Goal: Task Accomplishment & Management: Manage account settings

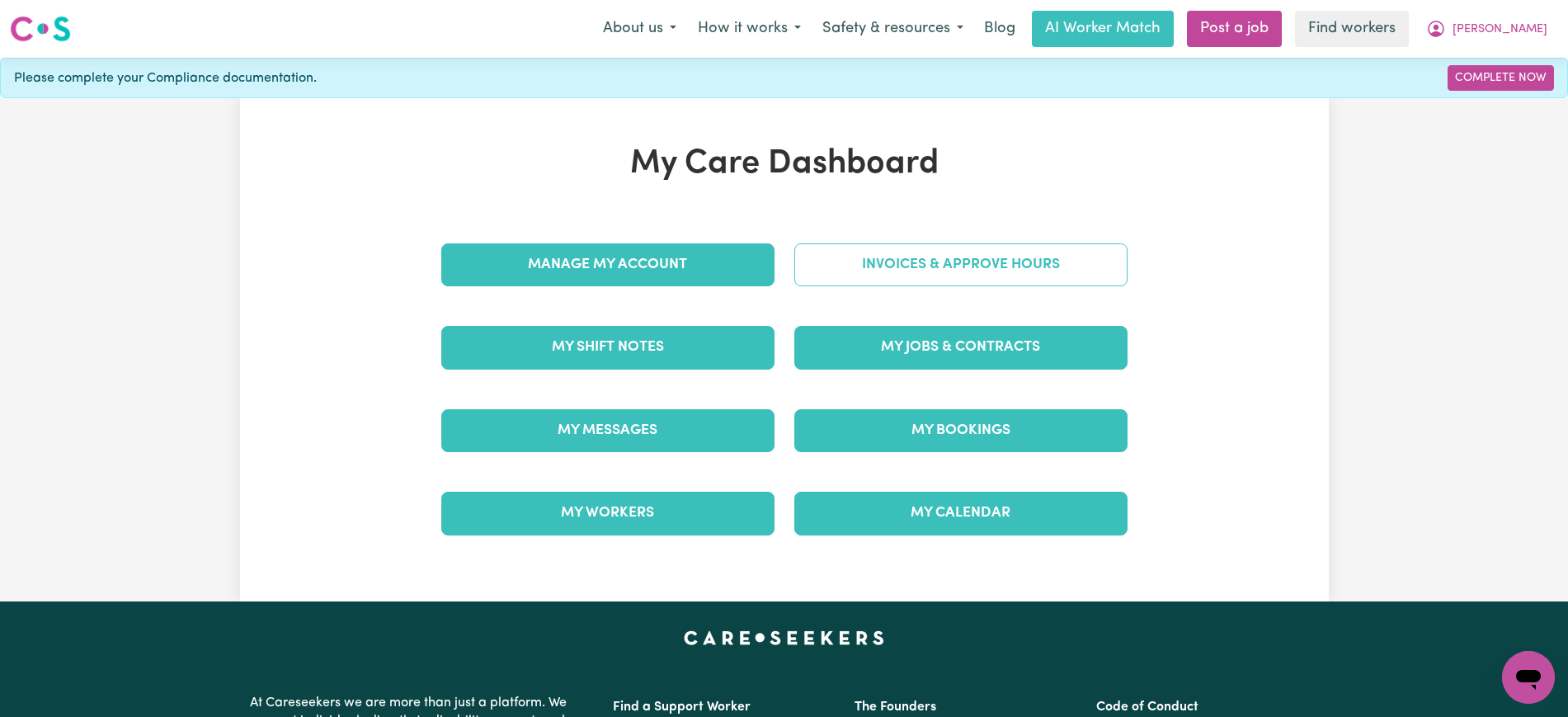
click at [881, 261] on link "Invoices & Approve Hours" at bounding box center [961, 264] width 333 height 43
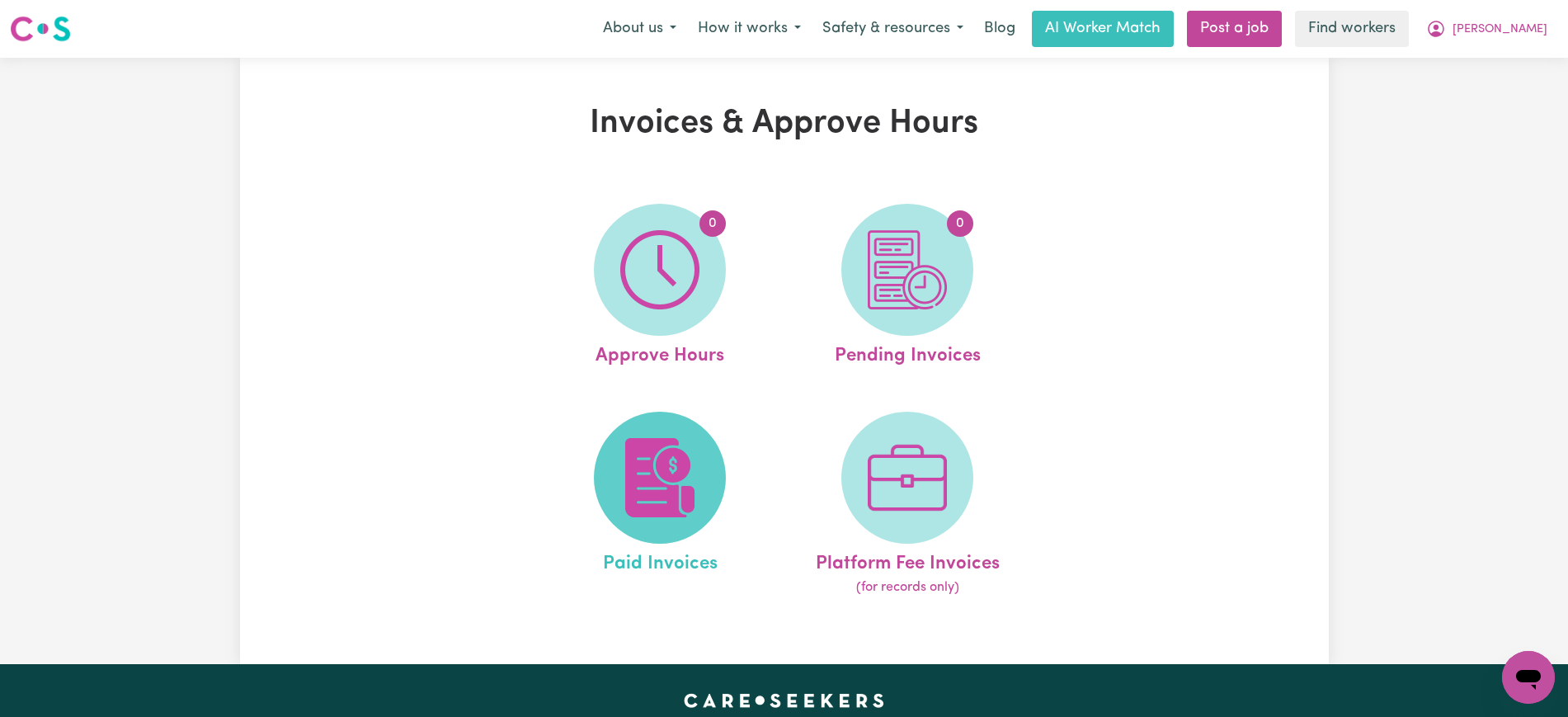
click at [718, 450] on span at bounding box center [660, 477] width 132 height 132
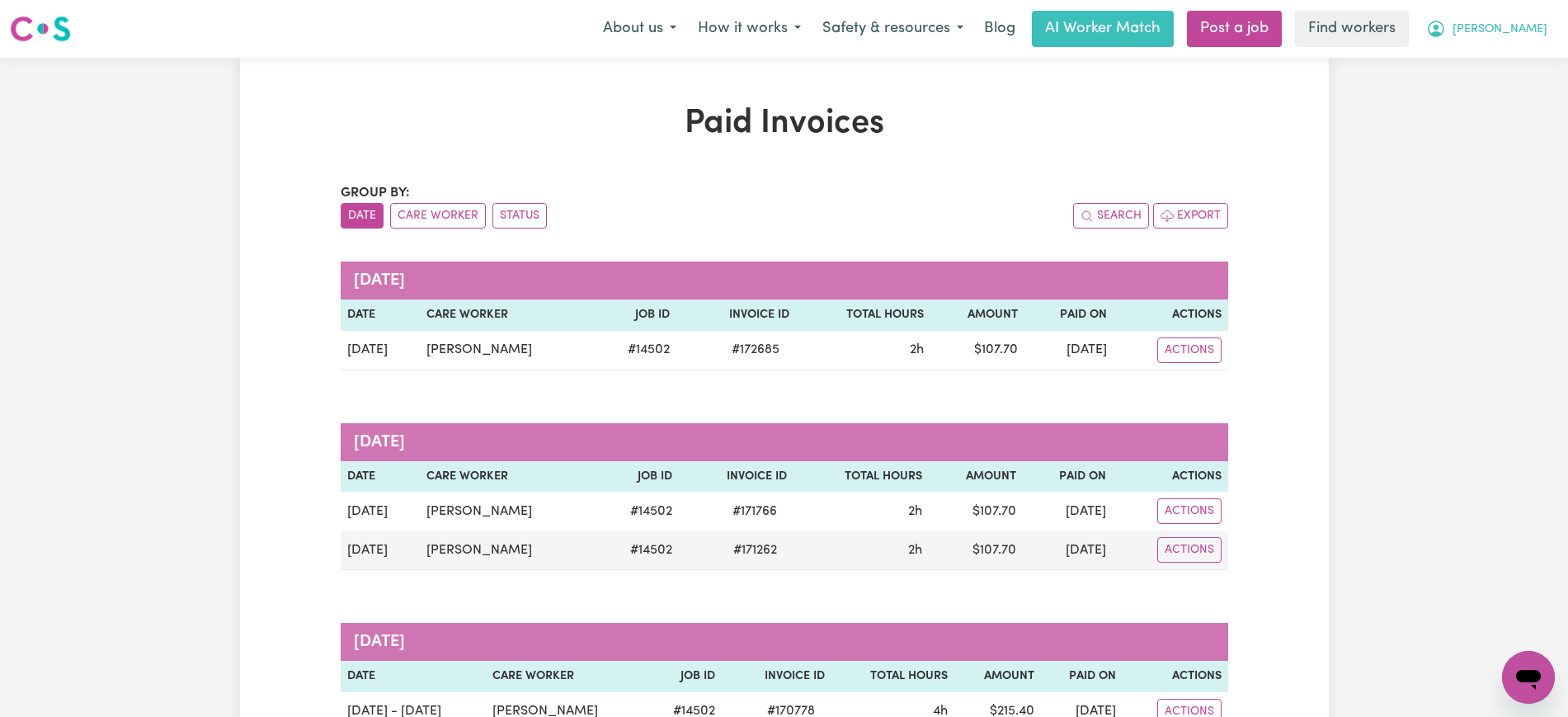
click at [1446, 35] on icon "My Account" at bounding box center [1436, 29] width 20 height 20
click at [1474, 93] on link "Logout" at bounding box center [1491, 94] width 130 height 31
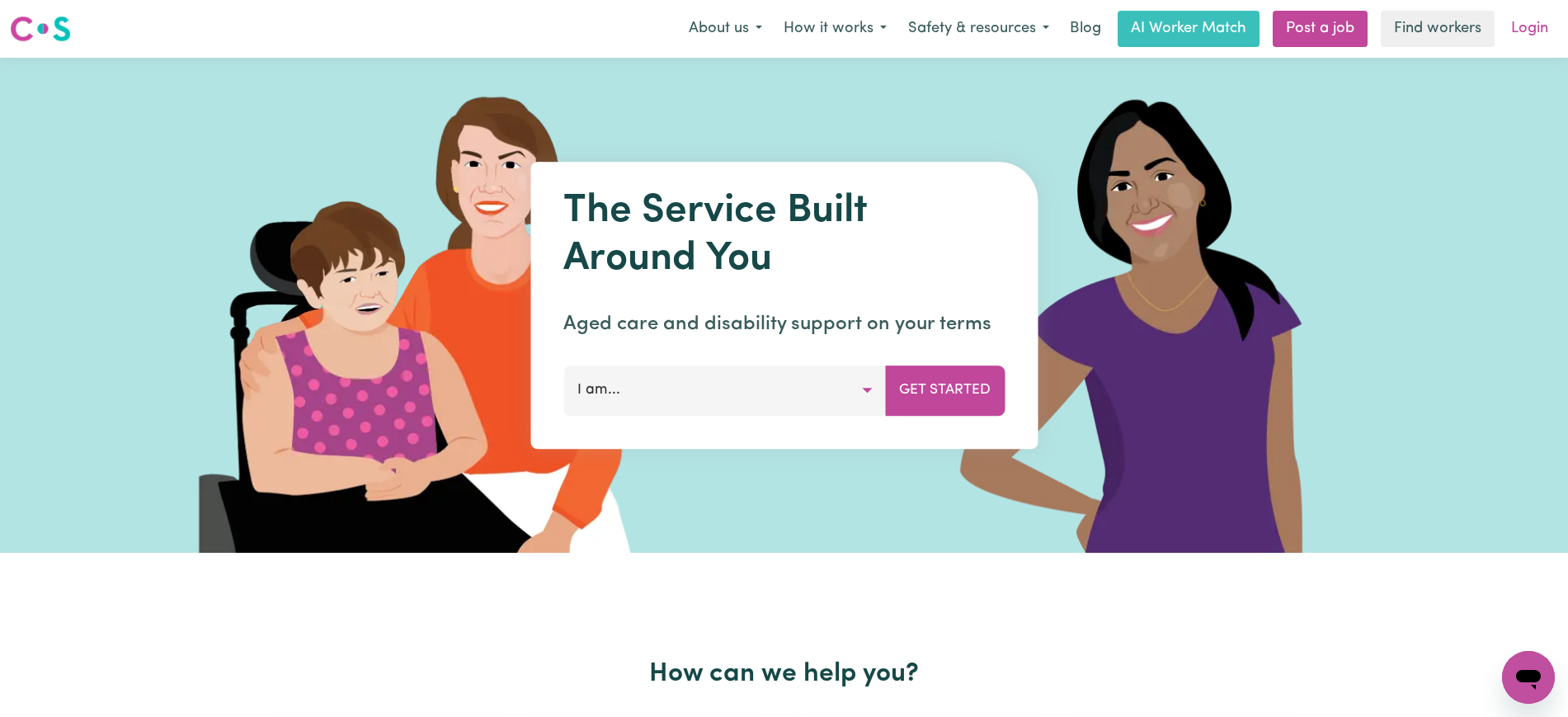
click at [1532, 28] on link "Login" at bounding box center [1530, 29] width 57 height 36
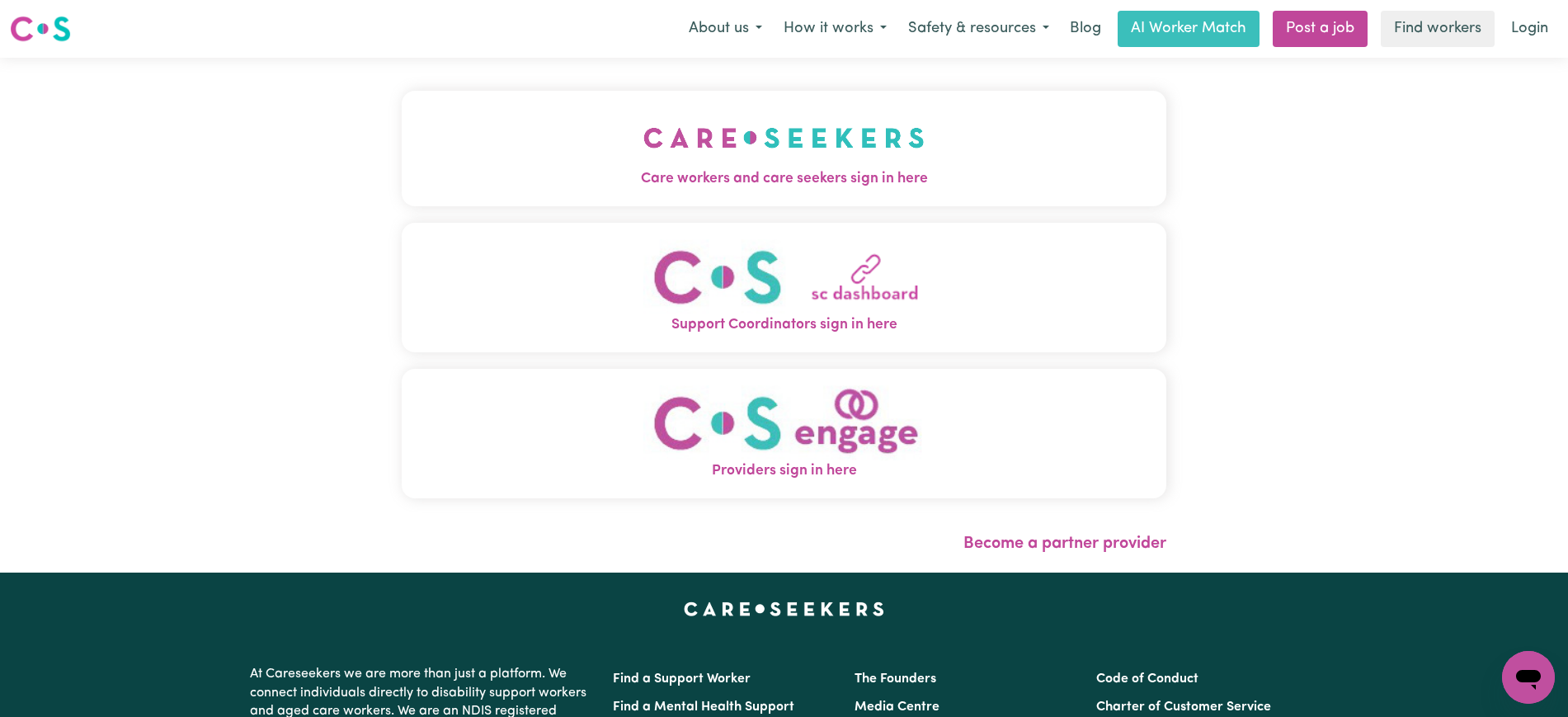
click at [710, 164] on img "Care workers and care seekers sign in here" at bounding box center [784, 137] width 281 height 61
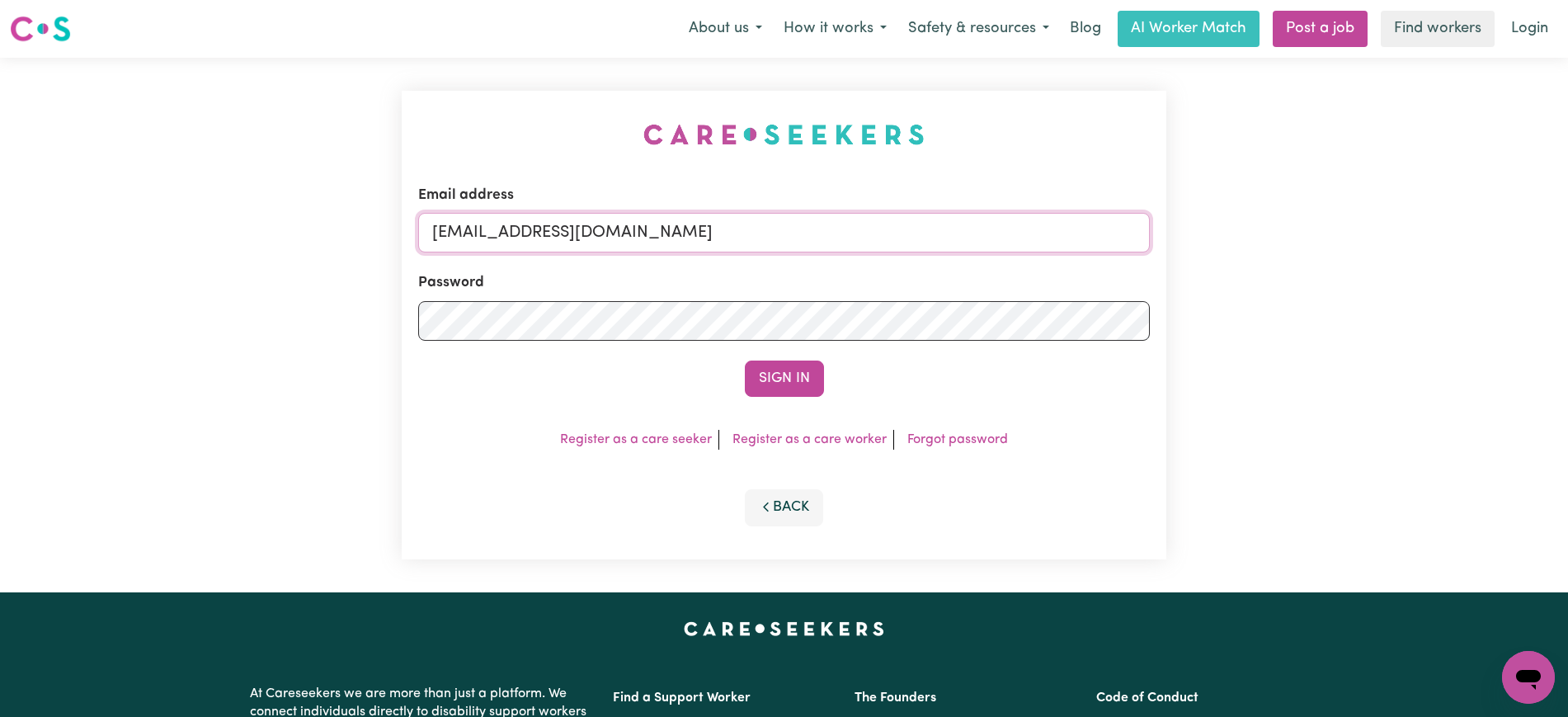
drag, startPoint x: 896, startPoint y: 243, endPoint x: 193, endPoint y: 220, distance: 703.4
click at [149, 238] on div "Email address [EMAIL_ADDRESS][DOMAIN_NAME] Password Sign In Register as a care …" at bounding box center [784, 325] width 1568 height 534
type input "[PERSON_NAME][EMAIL_ADDRESS][DOMAIN_NAME]"
click at [745, 360] on button "Sign In" at bounding box center [784, 378] width 79 height 36
